Goal: Task Accomplishment & Management: Complete application form

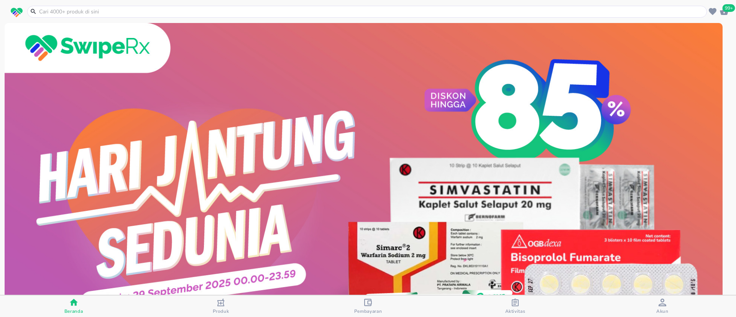
click at [655, 309] on span "Akun" at bounding box center [662, 307] width 143 height 16
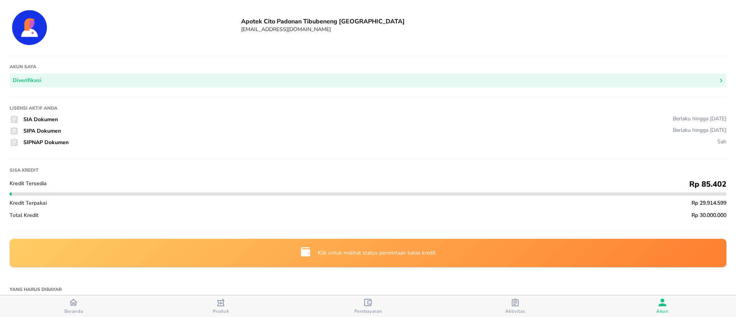
click at [301, 247] on img at bounding box center [305, 252] width 12 height 12
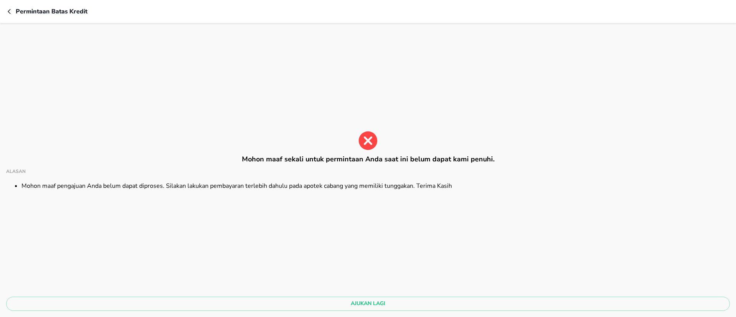
click at [371, 139] on icon at bounding box center [368, 141] width 18 height 18
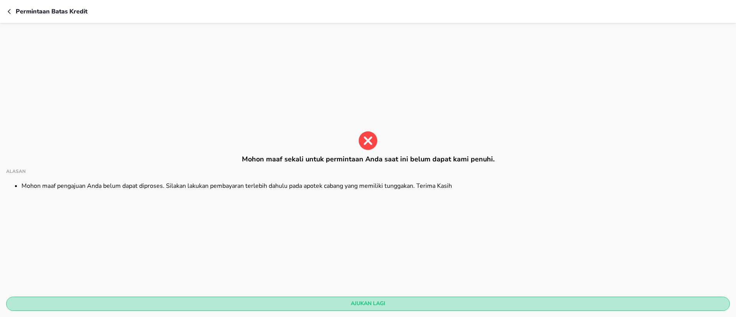
click at [335, 302] on span "Ajukan lagi" at bounding box center [368, 304] width 712 height 10
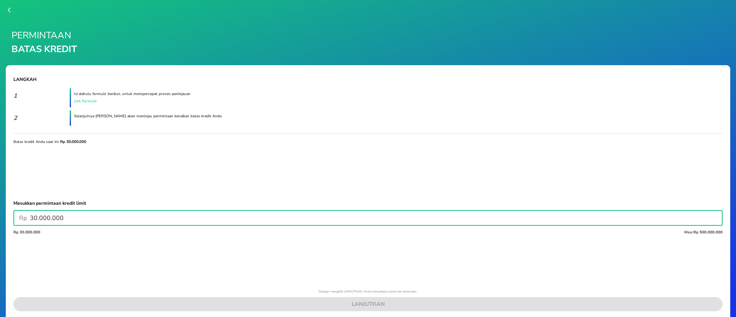
drag, startPoint x: 34, startPoint y: 216, endPoint x: 17, endPoint y: 217, distance: 16.5
click at [17, 217] on div "Rp 30.000.000 ​" at bounding box center [367, 217] width 709 height 15
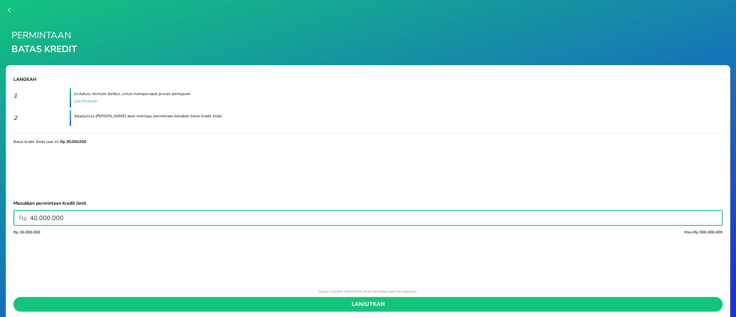
type input "40.000.000"
click at [355, 309] on button "LANJUTKAN" at bounding box center [367, 304] width 709 height 14
